Goal: Navigation & Orientation: Go to known website

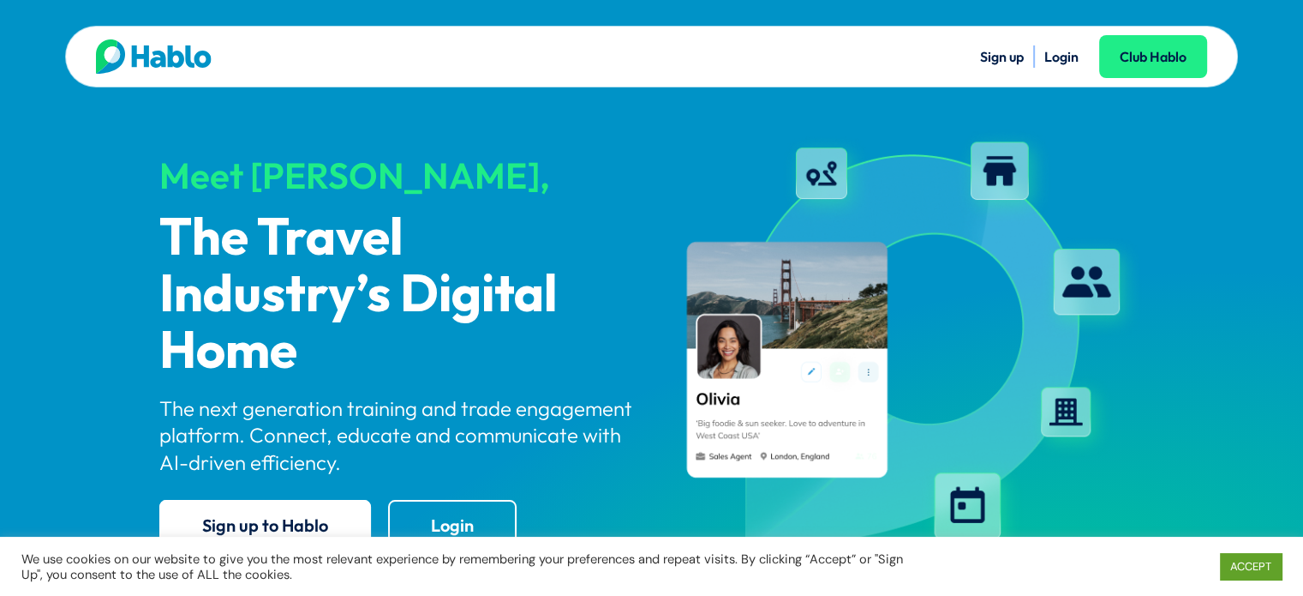
click at [1049, 64] on li "Login" at bounding box center [1062, 56] width 34 height 22
click at [1059, 55] on link "Login" at bounding box center [1062, 56] width 34 height 17
click at [1060, 40] on div "Sign up Login Club Hablo" at bounding box center [928, 56] width 555 height 34
click at [1057, 61] on link "Login" at bounding box center [1062, 56] width 34 height 17
